Goal: Transaction & Acquisition: Register for event/course

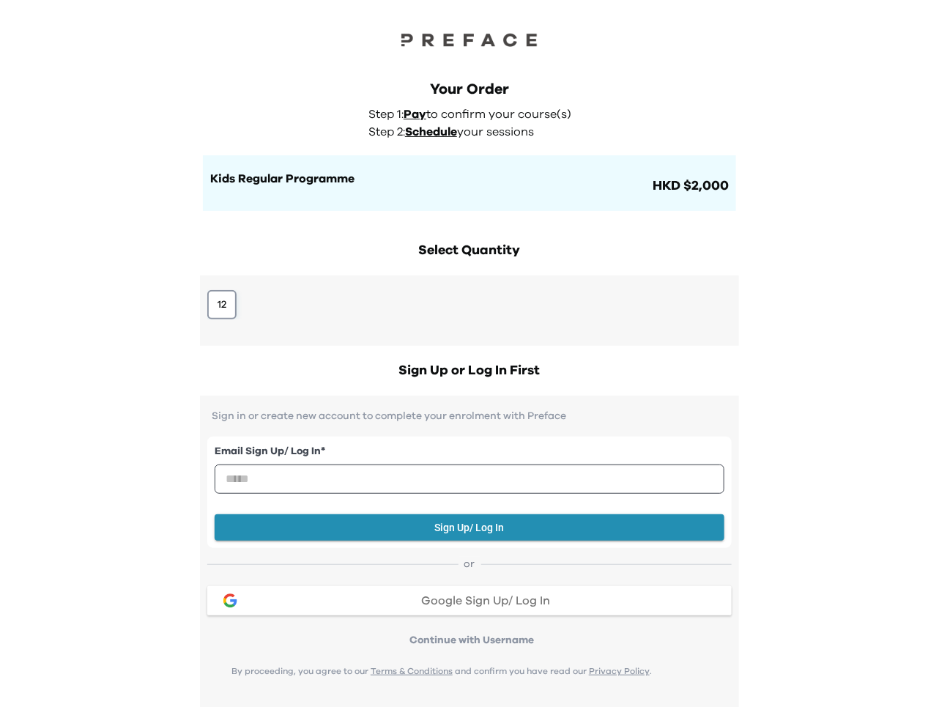
click at [217, 309] on button "12" at bounding box center [221, 304] width 29 height 29
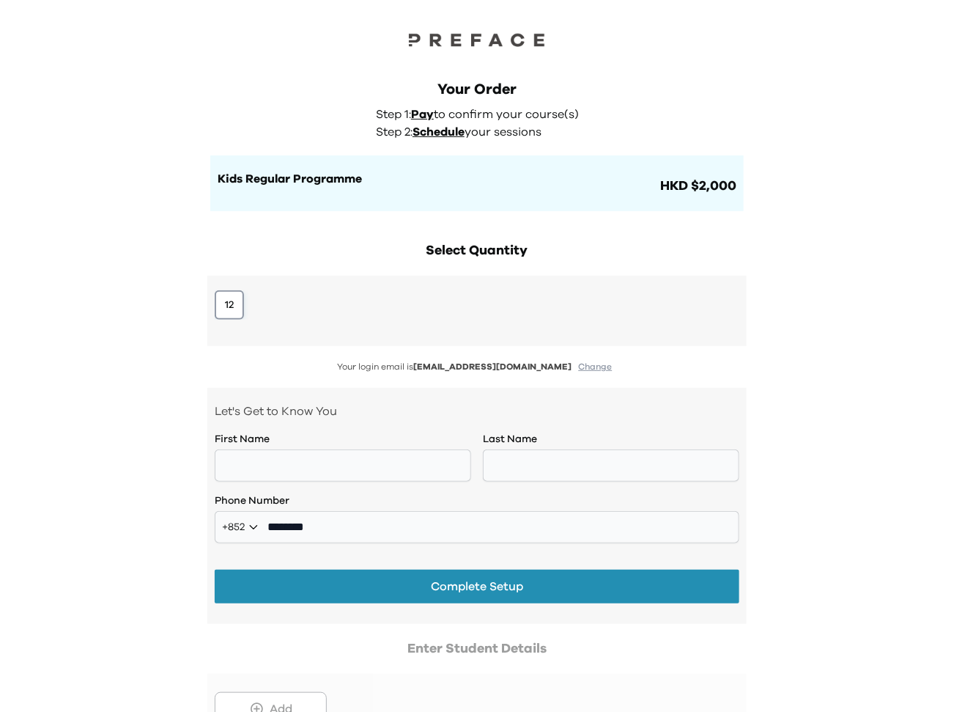
click at [222, 310] on button "12" at bounding box center [229, 304] width 29 height 29
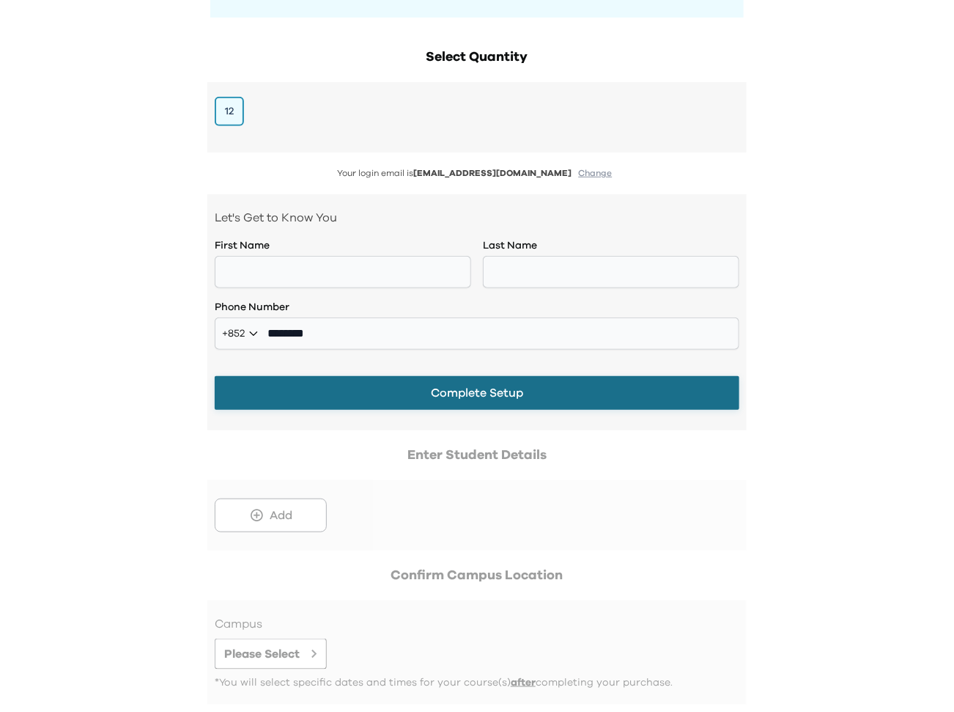
scroll to position [108, 0]
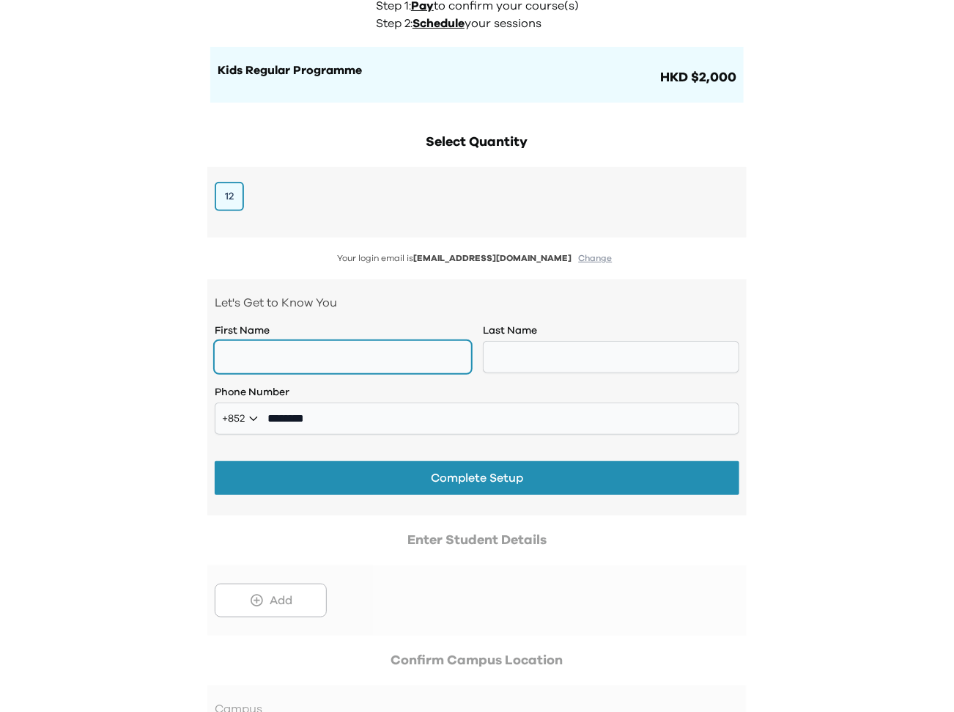
click at [345, 346] on input "text" at bounding box center [343, 357] width 256 height 32
type input "*****"
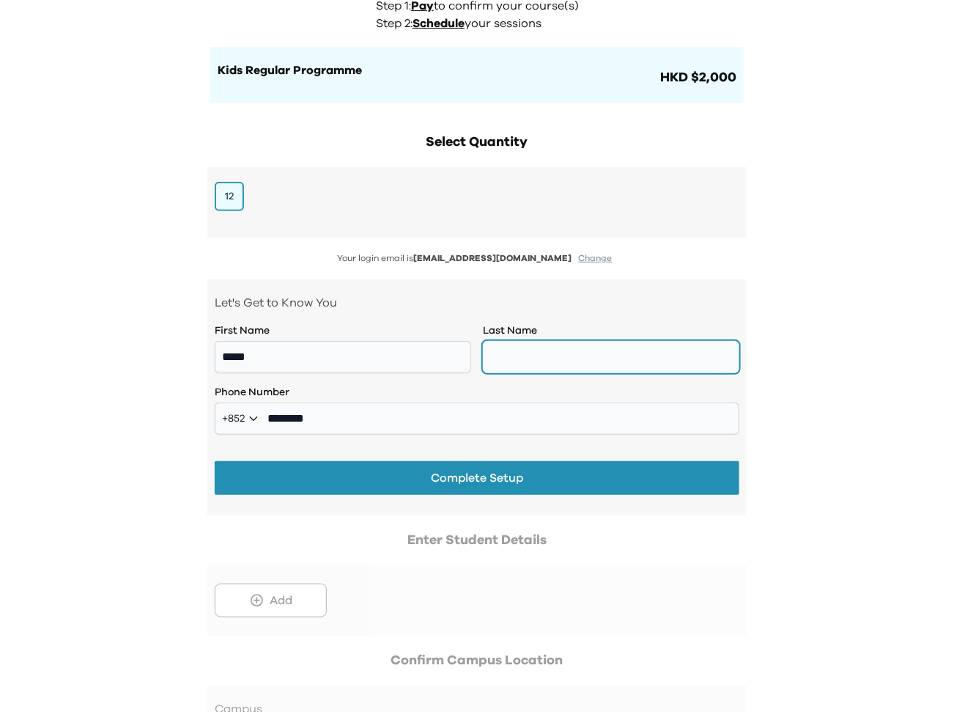
click at [621, 355] on input "text" at bounding box center [611, 357] width 256 height 32
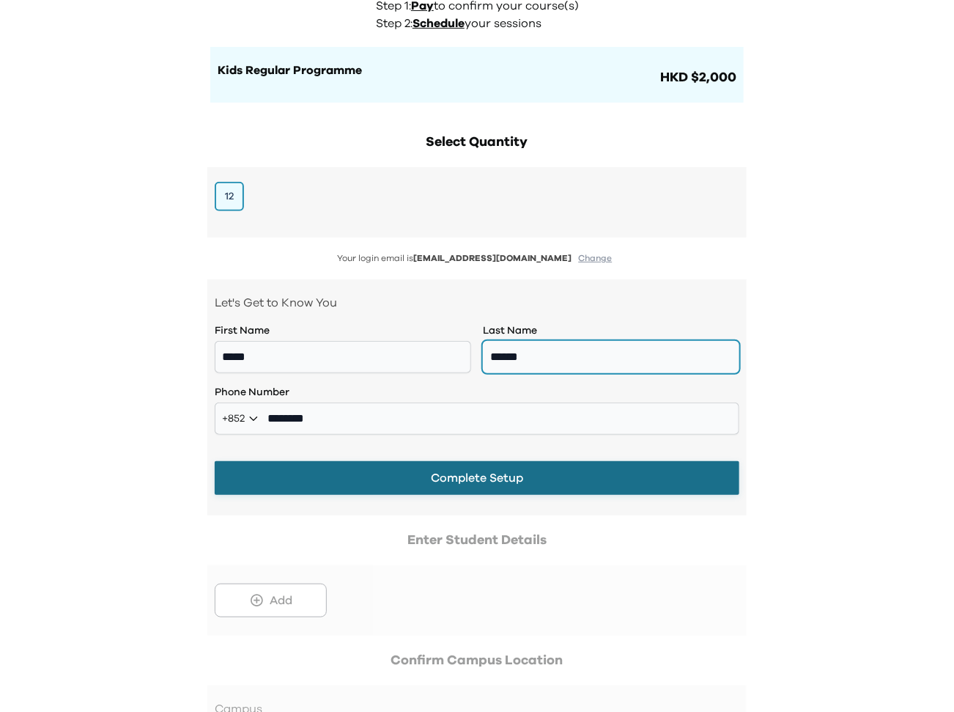
type input "******"
click at [518, 488] on button "Complete Setup" at bounding box center [477, 478] width 525 height 34
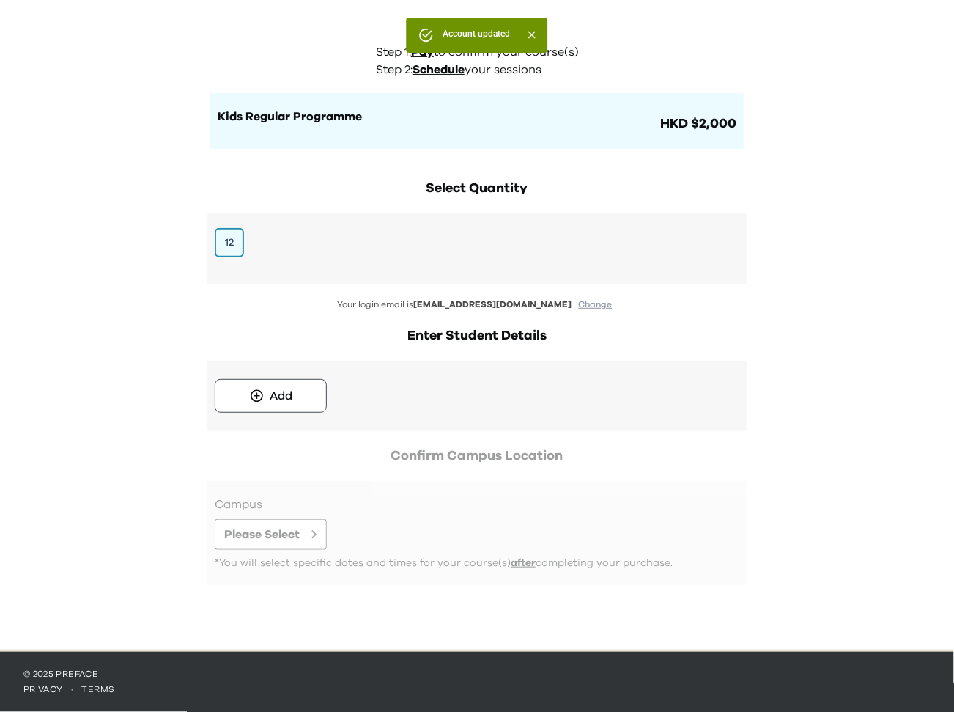
scroll to position [62, 0]
click at [289, 386] on button "Add" at bounding box center [271, 396] width 112 height 34
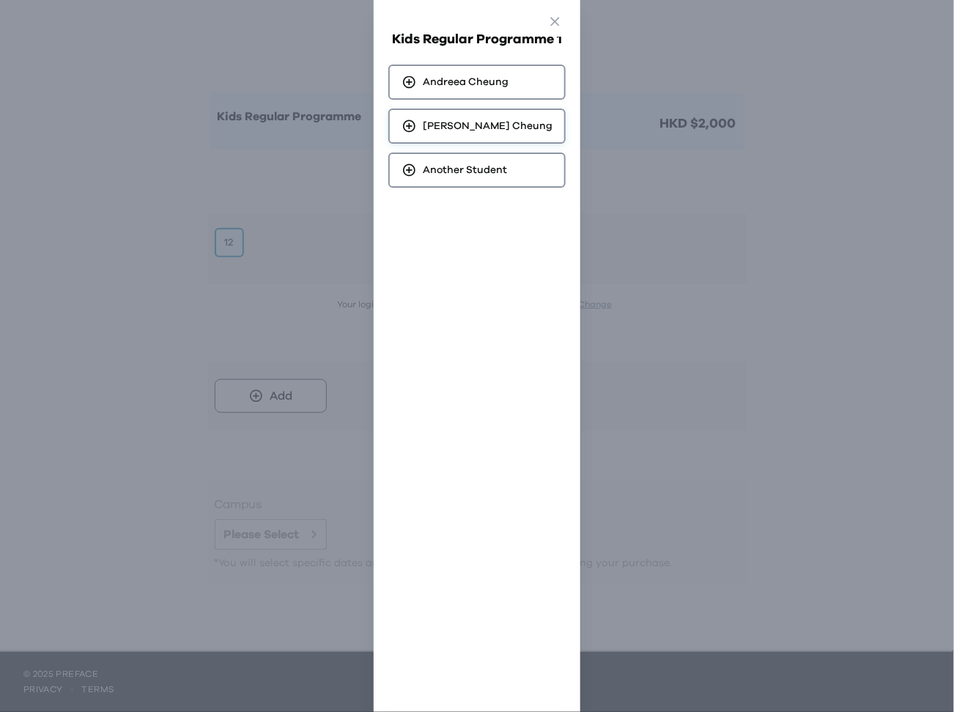
click at [472, 127] on span "Marcus Cheung" at bounding box center [488, 126] width 130 height 15
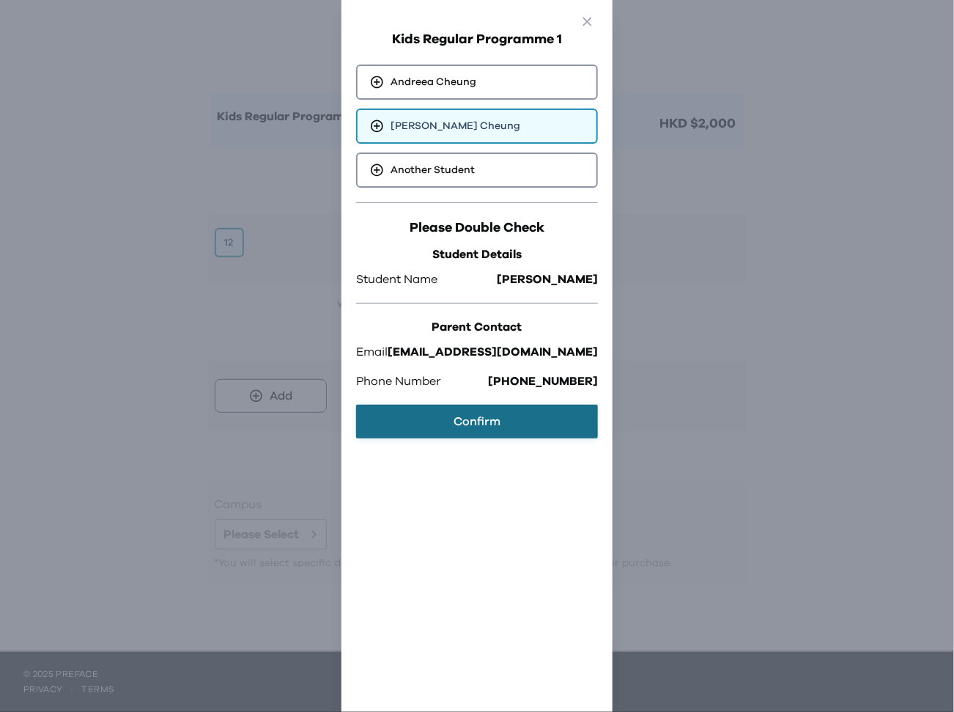
click at [462, 418] on button "Confirm" at bounding box center [477, 422] width 242 height 34
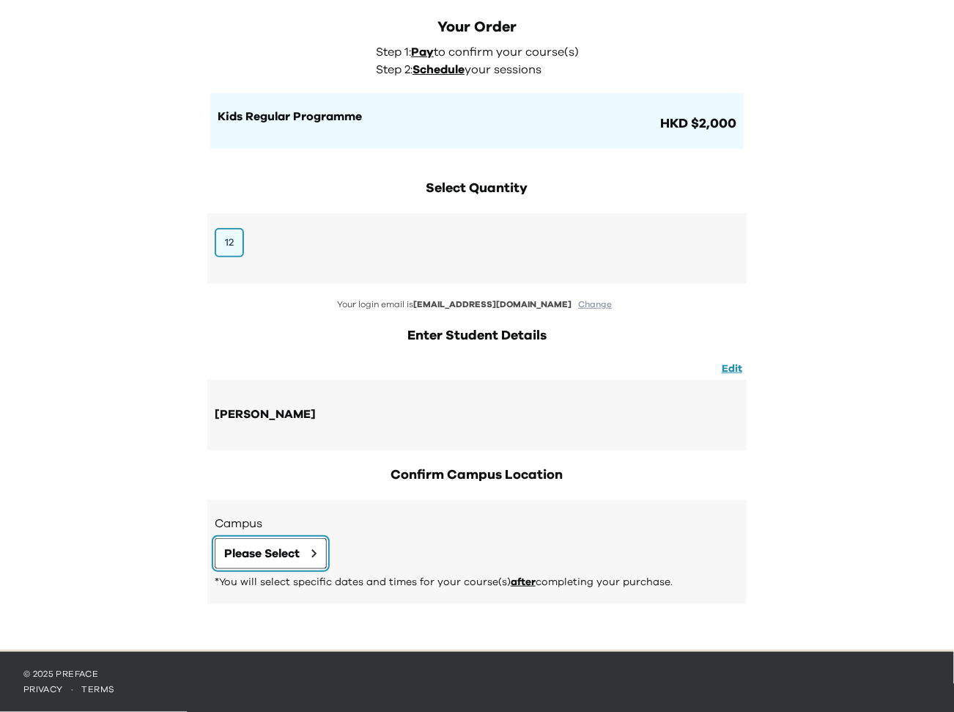
click at [292, 561] on span "Please Select" at bounding box center [261, 553] width 75 height 18
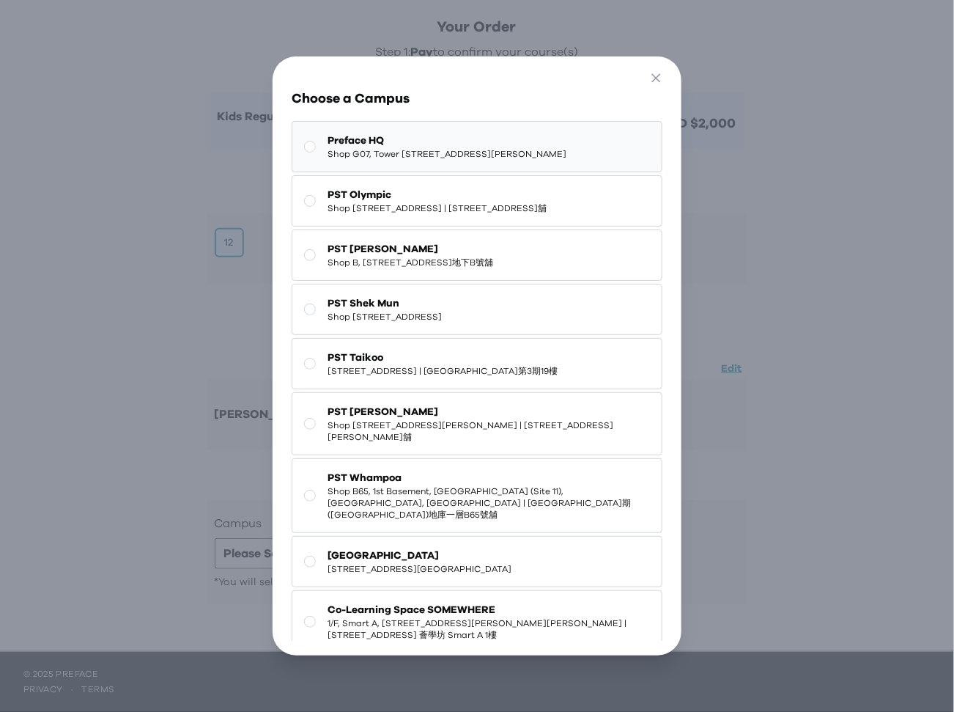
click at [388, 153] on span "Shop G07, Tower 535, 535 Jaffe Road, Causeway Bay | 銅鑼灣謝斐道535號Tower 535 地下G07號舖" at bounding box center [447, 154] width 239 height 12
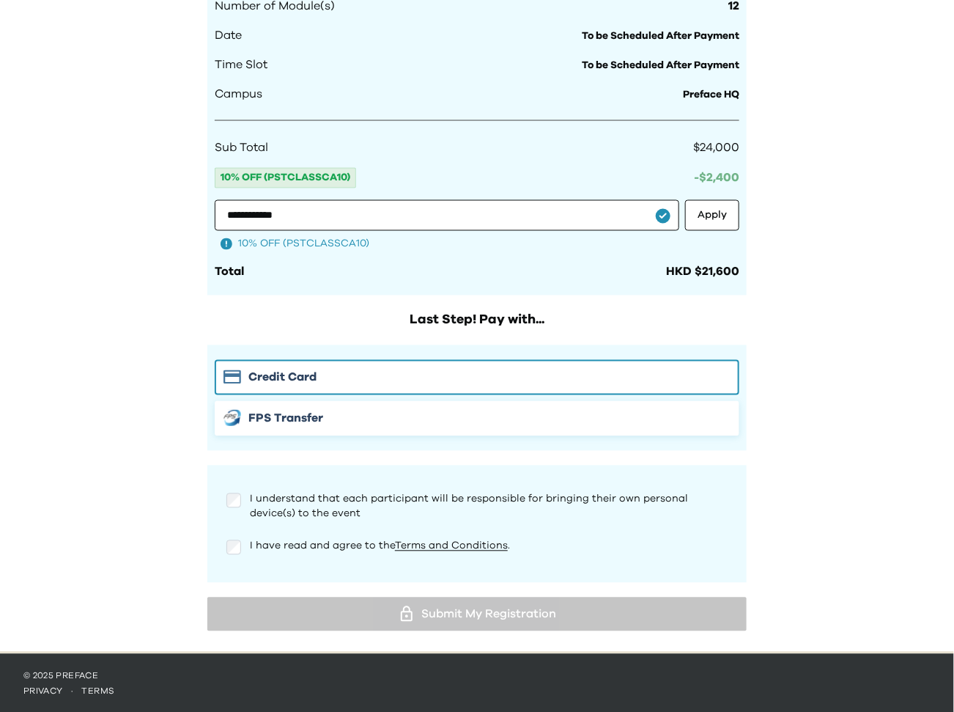
click at [306, 418] on span "FPS Transfer" at bounding box center [285, 419] width 75 height 18
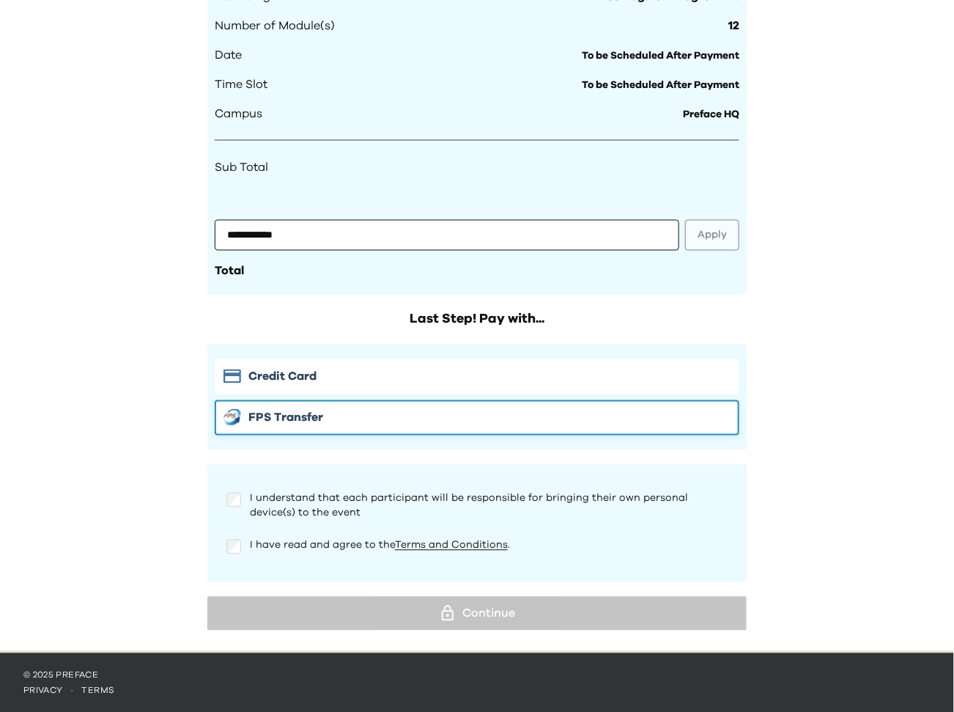
scroll to position [775, 0]
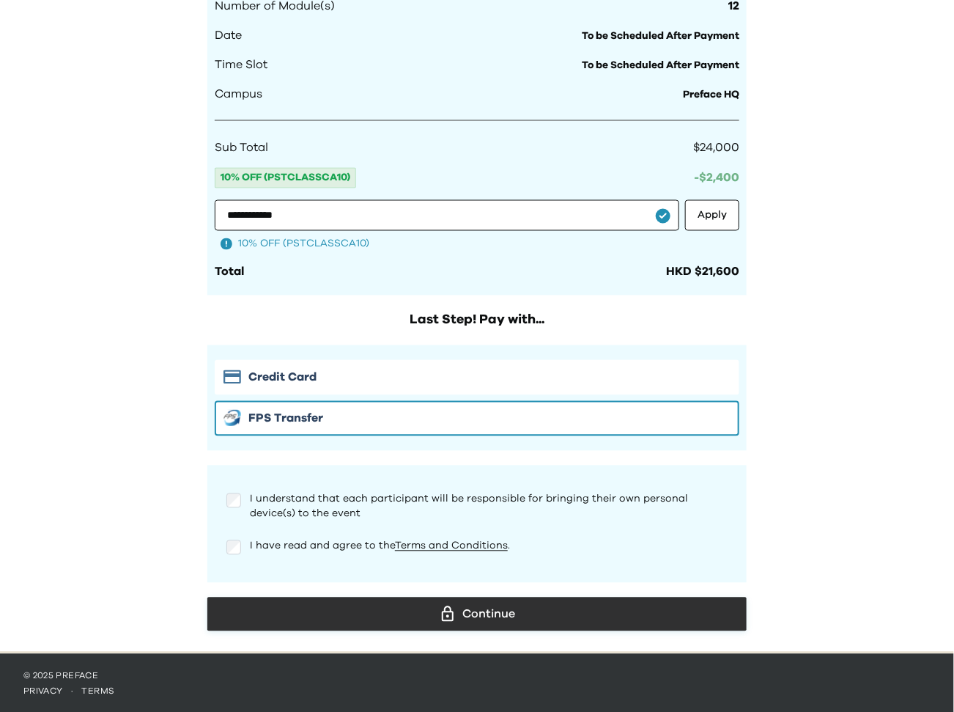
click at [300, 620] on div "Continue" at bounding box center [477, 614] width 516 height 22
